Goal: Find specific page/section: Find specific page/section

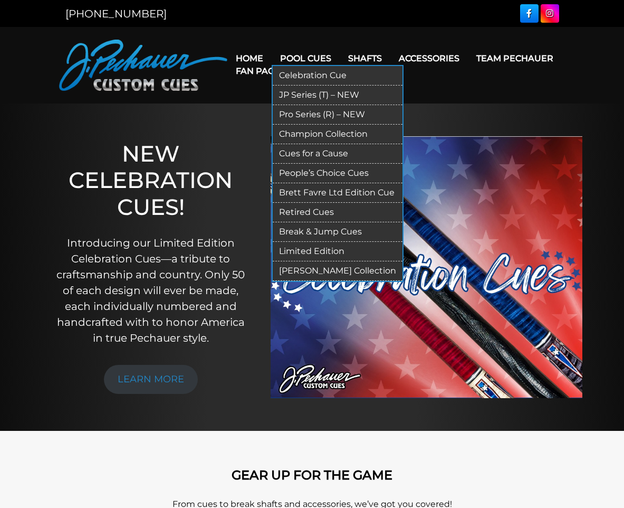
click at [315, 210] on link "Retired Cues" at bounding box center [338, 213] width 130 height 20
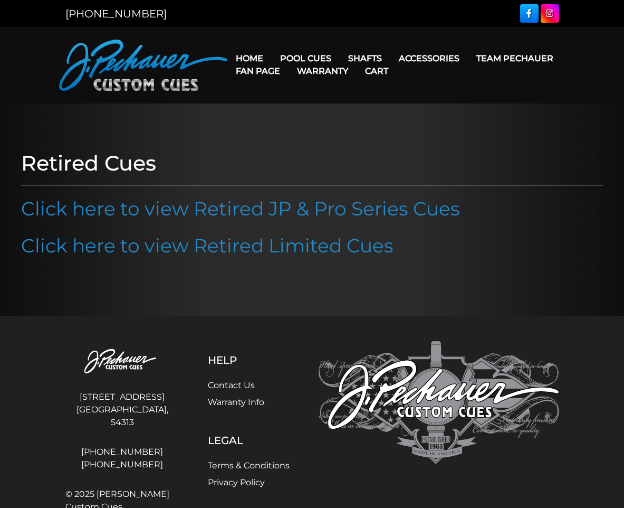
click at [315, 210] on link "Click here to view Retired JP & Pro Series Cues" at bounding box center [240, 208] width 439 height 23
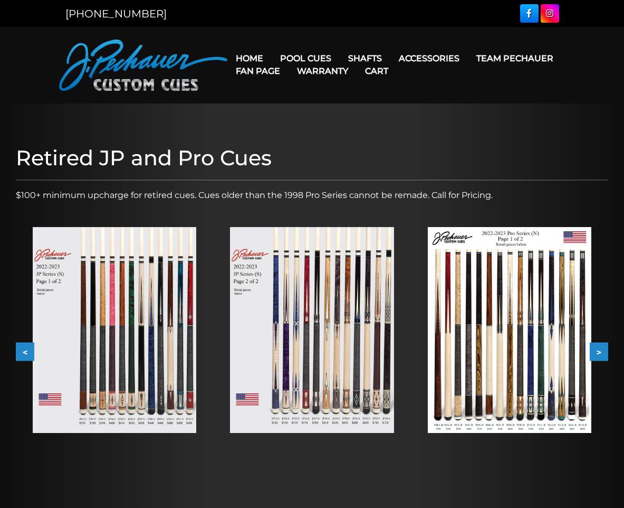
click at [130, 320] on img at bounding box center [115, 330] width 164 height 206
